Goal: Information Seeking & Learning: Learn about a topic

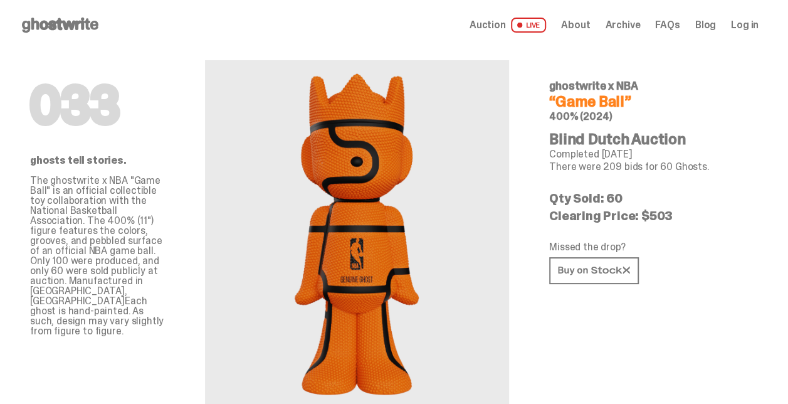
click at [506, 27] on span "Auction" at bounding box center [488, 25] width 36 height 10
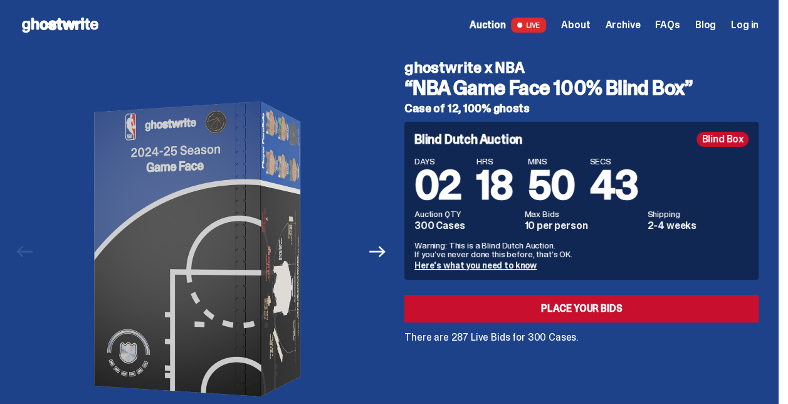
click at [685, 15] on div "Open main menu Home Auction LIVE About Archive FAQs Blog Log in" at bounding box center [389, 25] width 739 height 20
click at [680, 24] on span "FAQs" at bounding box center [667, 25] width 24 height 10
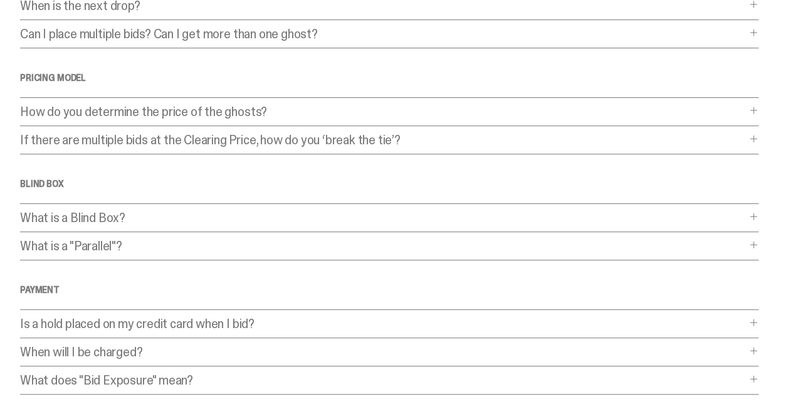
scroll to position [191, 0]
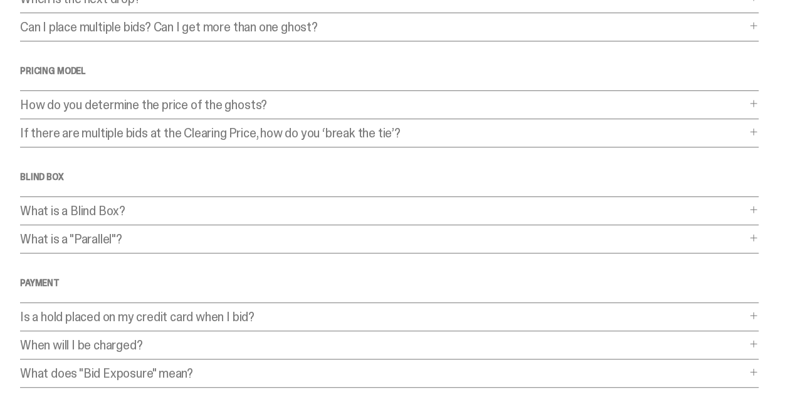
click at [348, 102] on p "How do you determine the price of the ghosts?" at bounding box center [383, 104] width 726 height 13
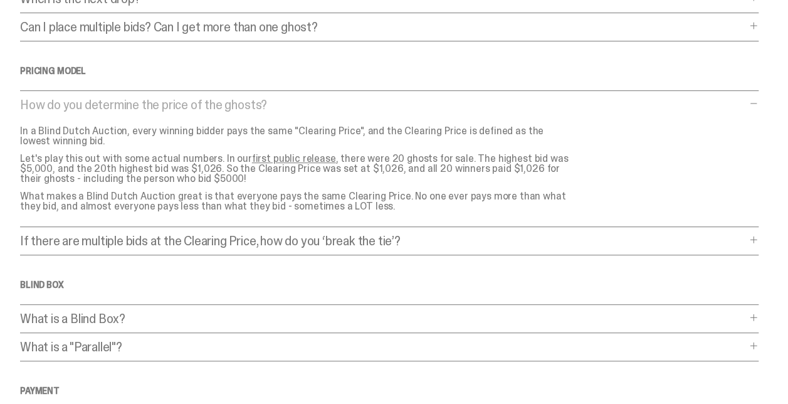
click at [398, 100] on p "How do you determine the price of the ghosts?" at bounding box center [383, 104] width 726 height 13
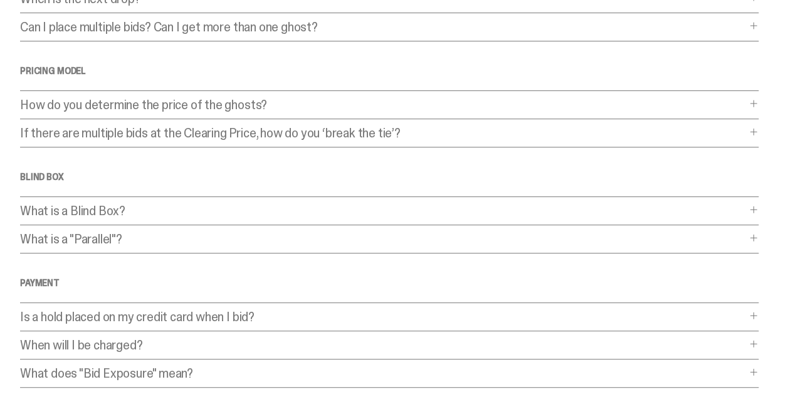
click at [379, 103] on p "How do you determine the price of the ghosts?" at bounding box center [383, 104] width 726 height 13
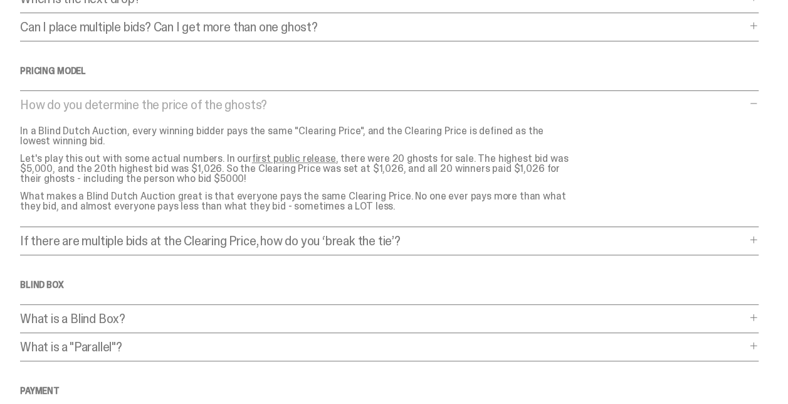
click at [379, 103] on p "How do you determine the price of the ghosts?" at bounding box center [383, 104] width 726 height 13
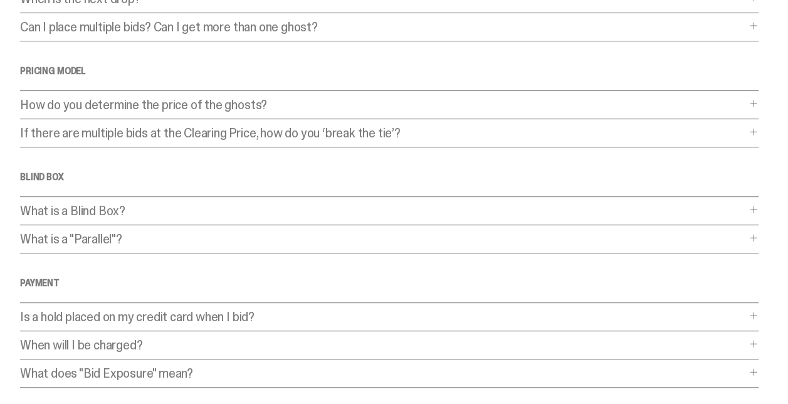
click at [355, 130] on p "If there are multiple bids at the Clearing Price, how do you ‘break the tie’?" at bounding box center [383, 133] width 726 height 13
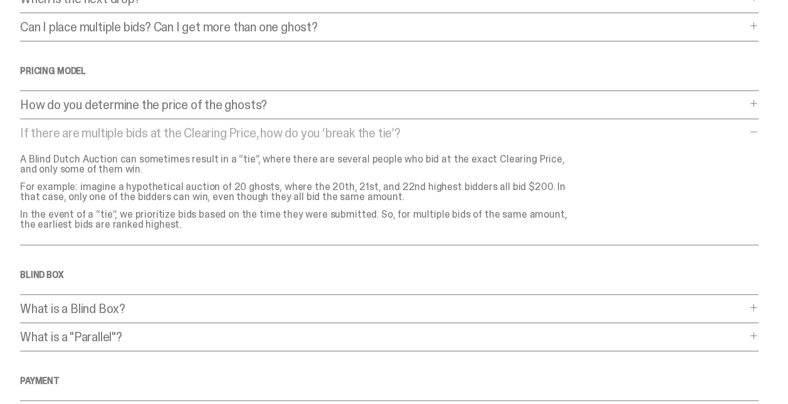
click at [356, 132] on p "If there are multiple bids at the Clearing Price, how do you ‘break the tie’?" at bounding box center [383, 133] width 726 height 13
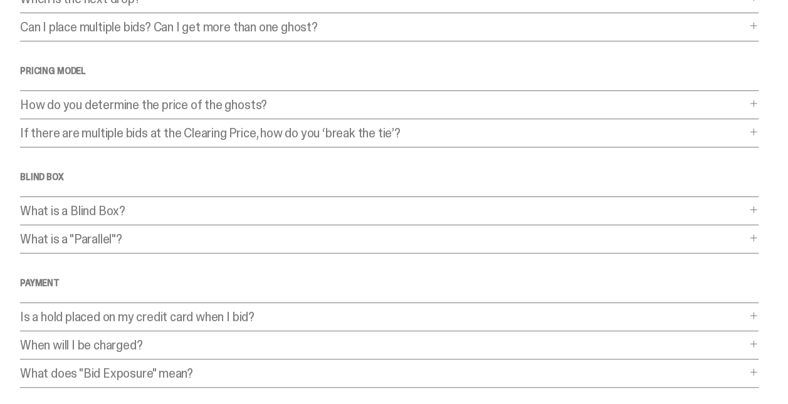
click at [224, 206] on p "What is a Blind Box?" at bounding box center [383, 210] width 726 height 13
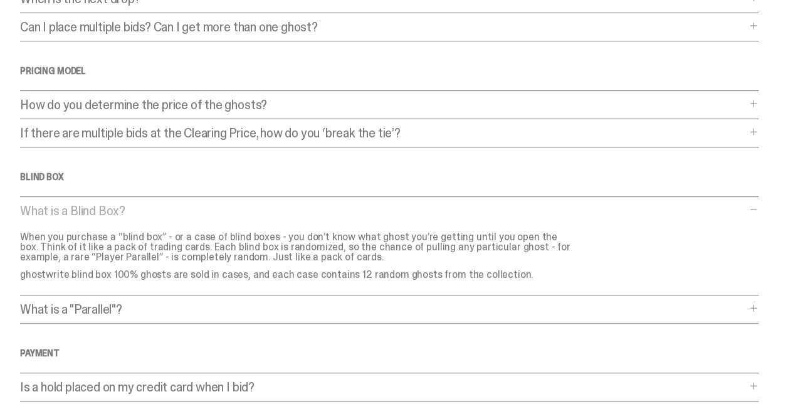
click at [224, 206] on p "What is a Blind Box?" at bounding box center [383, 210] width 726 height 13
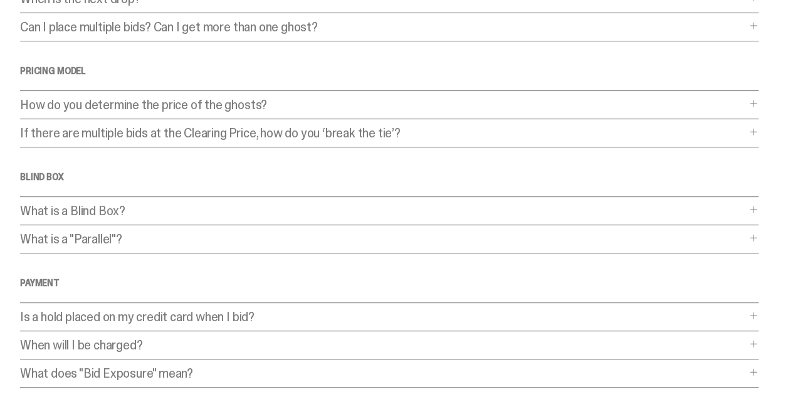
click at [196, 228] on div "Frequently Asked Questions General What is a Blind Dutch Auction? What is a Bli…" at bounding box center [389, 190] width 739 height 663
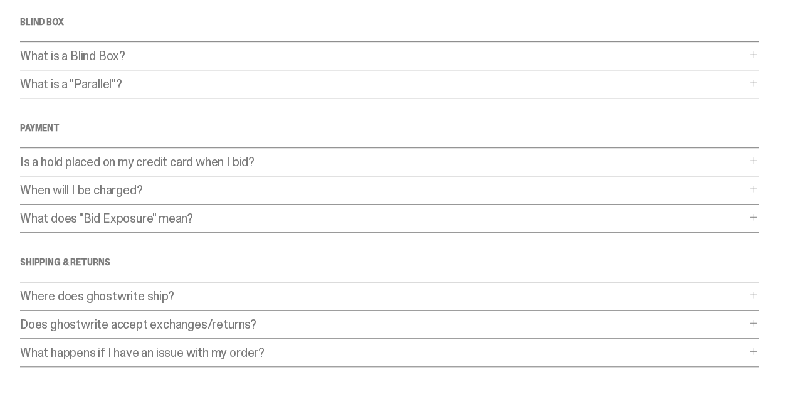
scroll to position [347, 0]
click at [178, 218] on p "What does "Bid Exposure" mean?" at bounding box center [383, 217] width 726 height 13
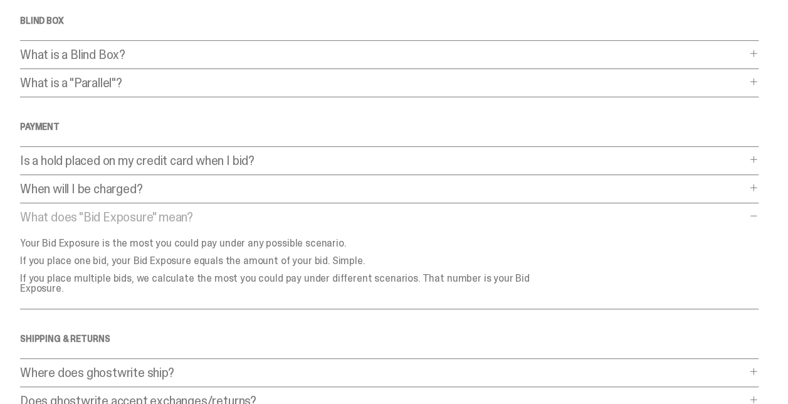
click at [171, 216] on p "What does "Bid Exposure" mean?" at bounding box center [383, 217] width 726 height 13
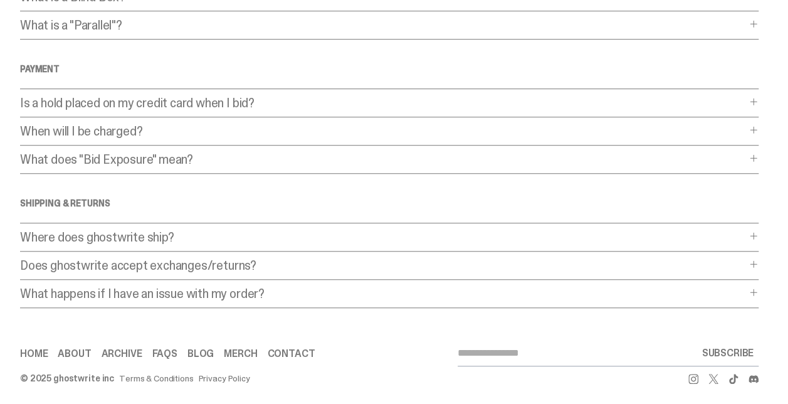
scroll to position [406, 0]
click at [215, 230] on p "Where does ghostwrite ship?" at bounding box center [383, 236] width 726 height 13
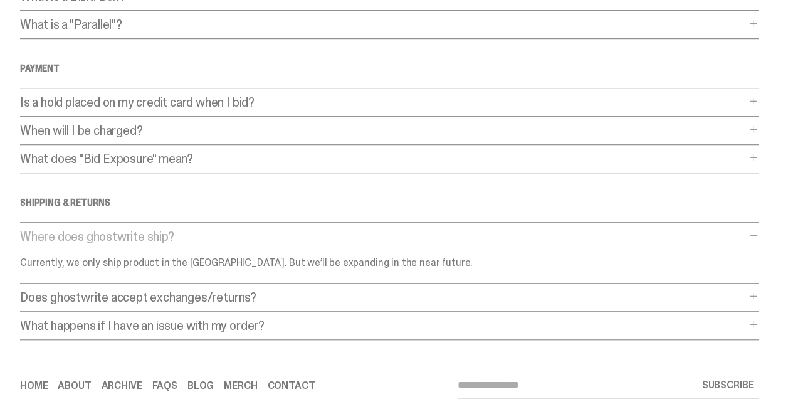
click at [215, 230] on p "Where does ghostwrite ship?" at bounding box center [383, 236] width 726 height 13
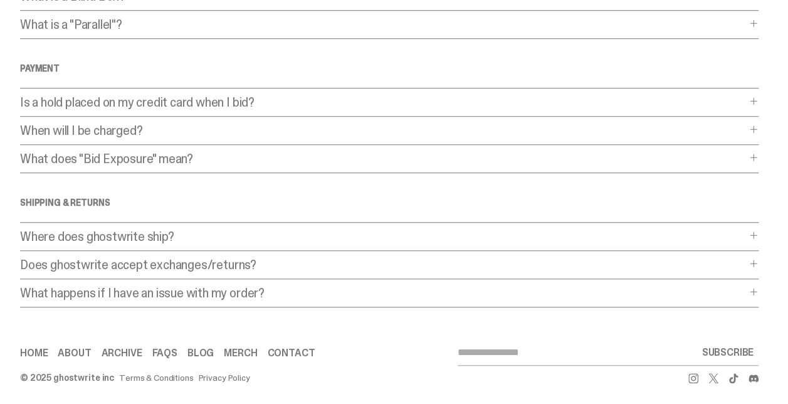
scroll to position [0, 0]
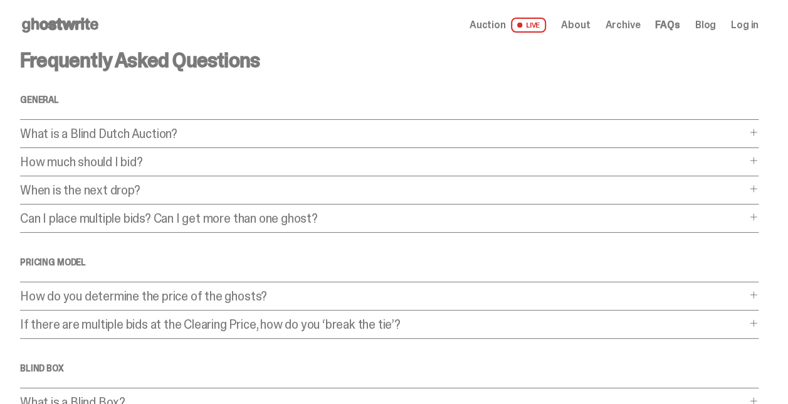
click at [590, 21] on span "About" at bounding box center [575, 25] width 29 height 10
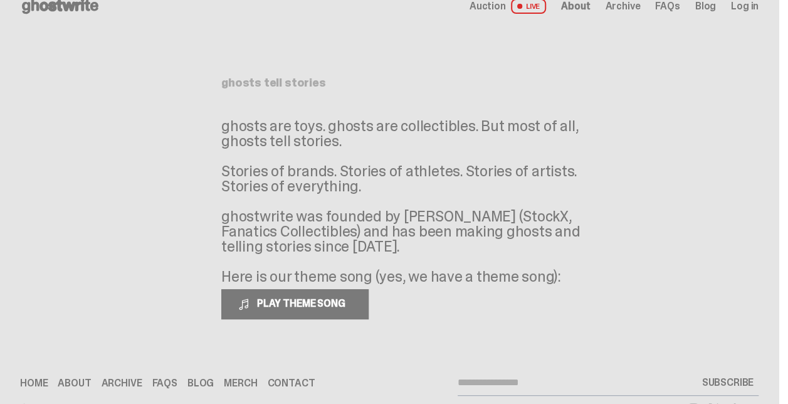
scroll to position [9, 0]
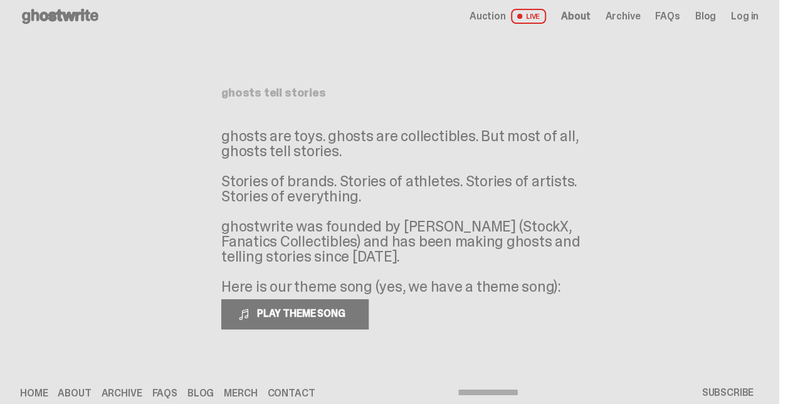
click at [640, 16] on span "Archive" at bounding box center [622, 16] width 35 height 10
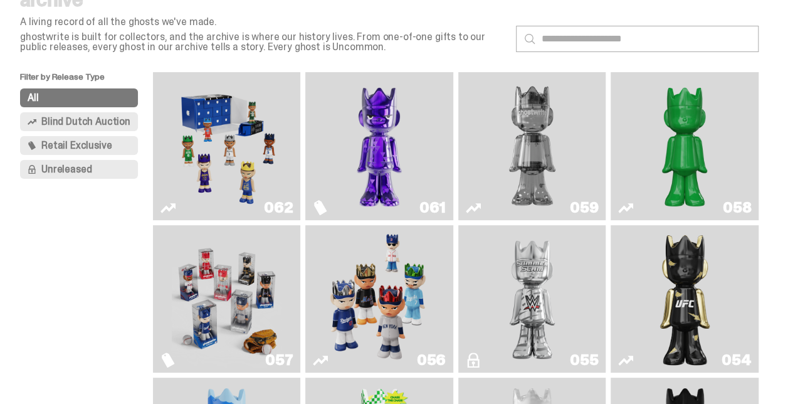
scroll to position [60, 0]
click at [248, 135] on img "Game Face (2025)" at bounding box center [227, 147] width 110 height 138
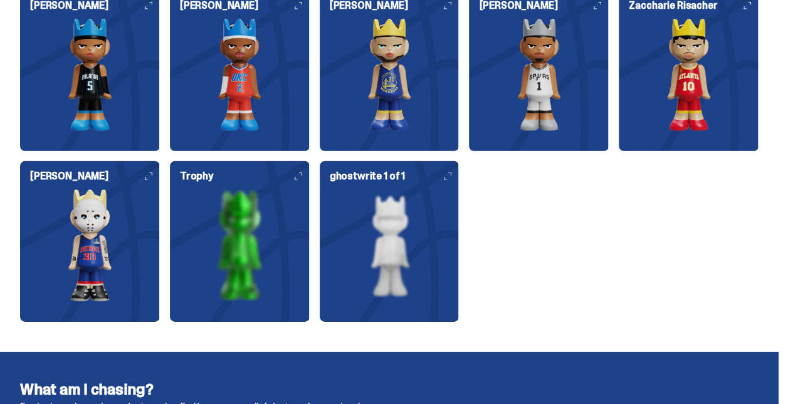
scroll to position [1830, 0]
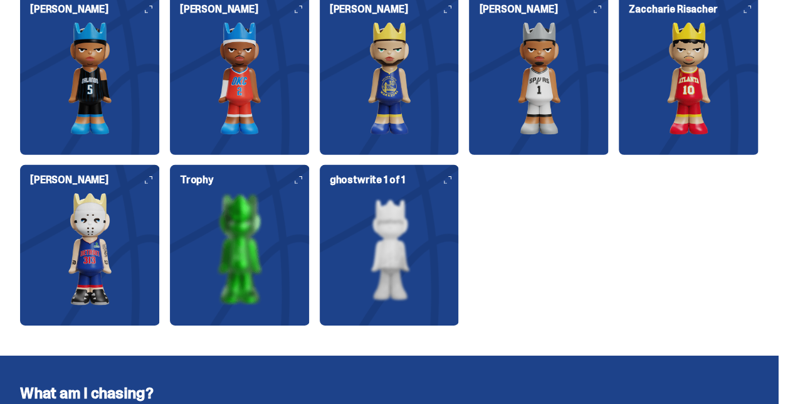
click at [402, 204] on img at bounding box center [390, 248] width 140 height 113
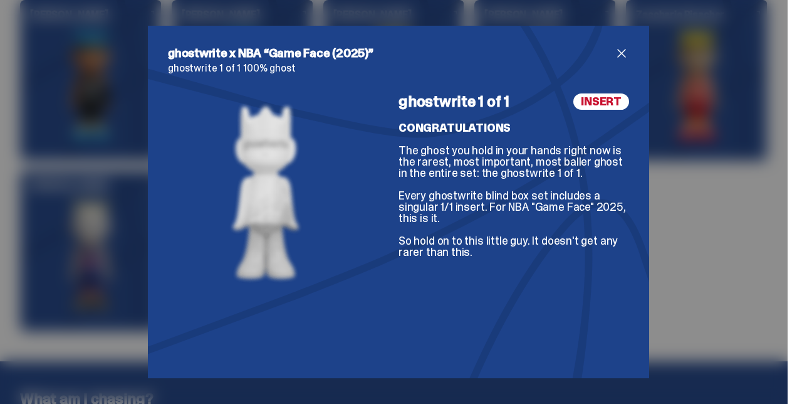
click at [614, 56] on span "close" at bounding box center [621, 53] width 15 height 15
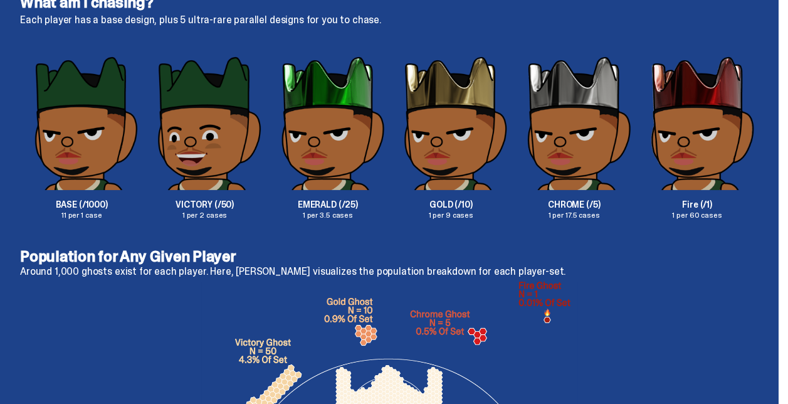
scroll to position [2220, 0]
